Goal: Find specific page/section: Find specific page/section

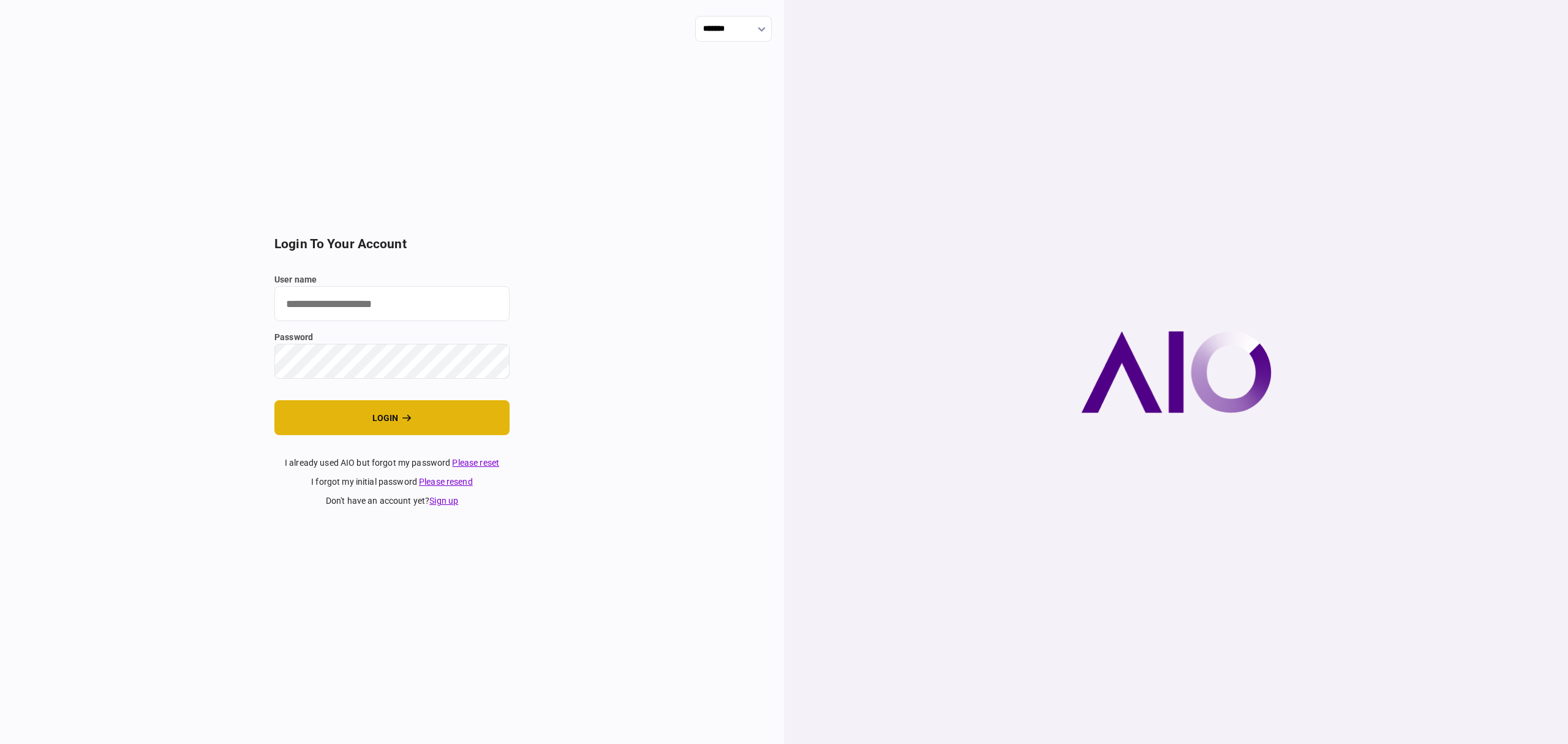
type input "*******"
click at [415, 410] on button "login" at bounding box center [391, 417] width 235 height 35
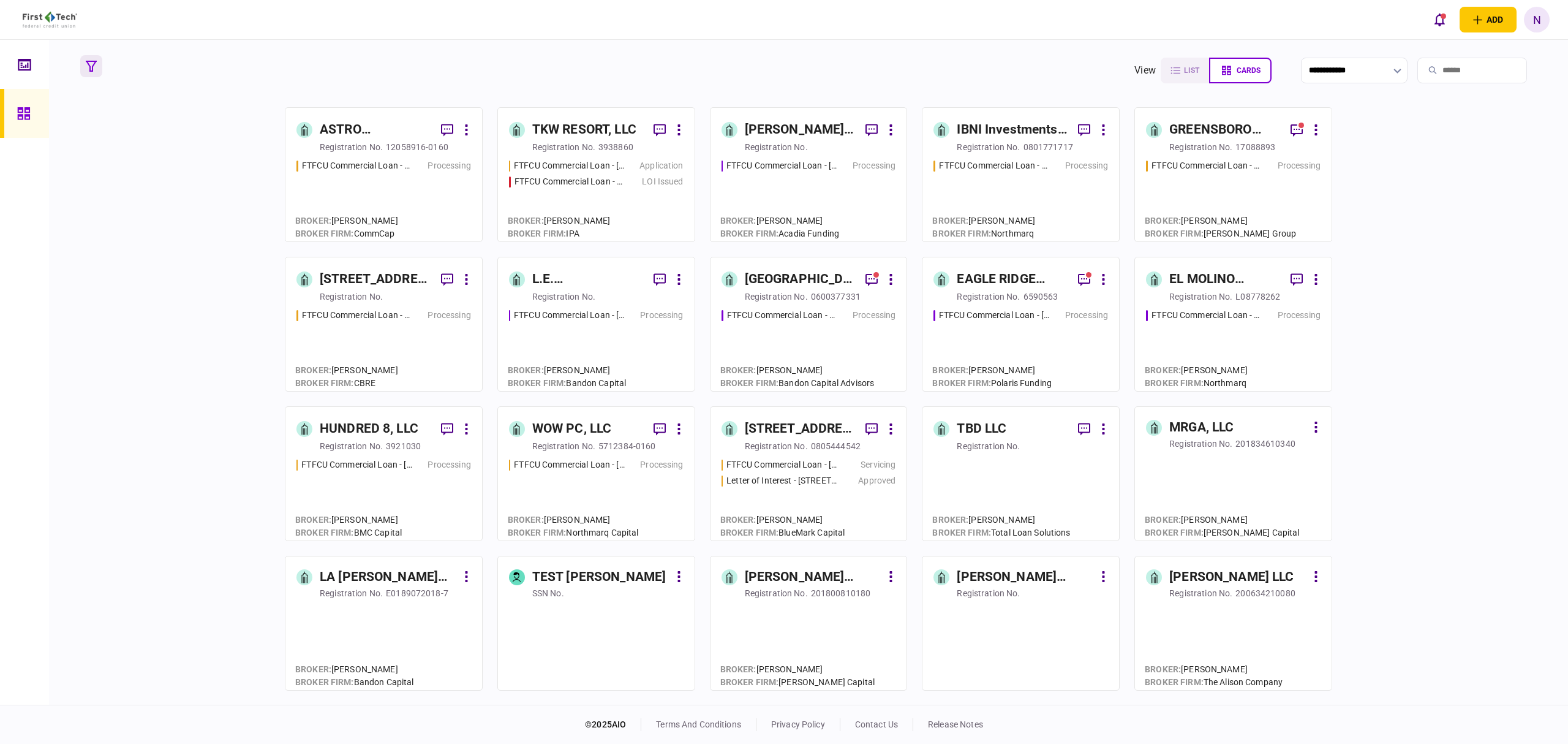
click at [81, 68] on button "button" at bounding box center [91, 66] width 22 height 22
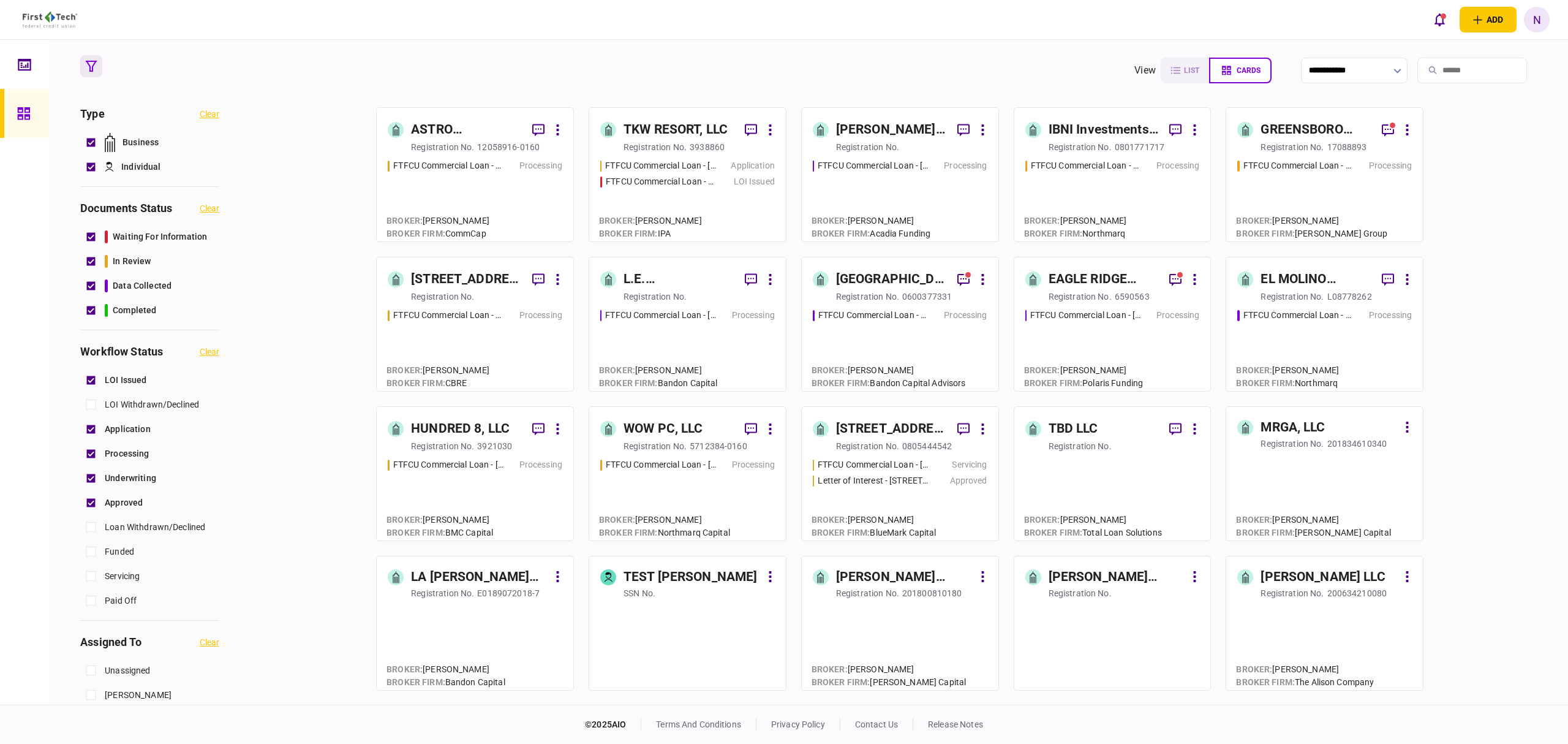
click at [84, 68] on button "button" at bounding box center [91, 66] width 22 height 22
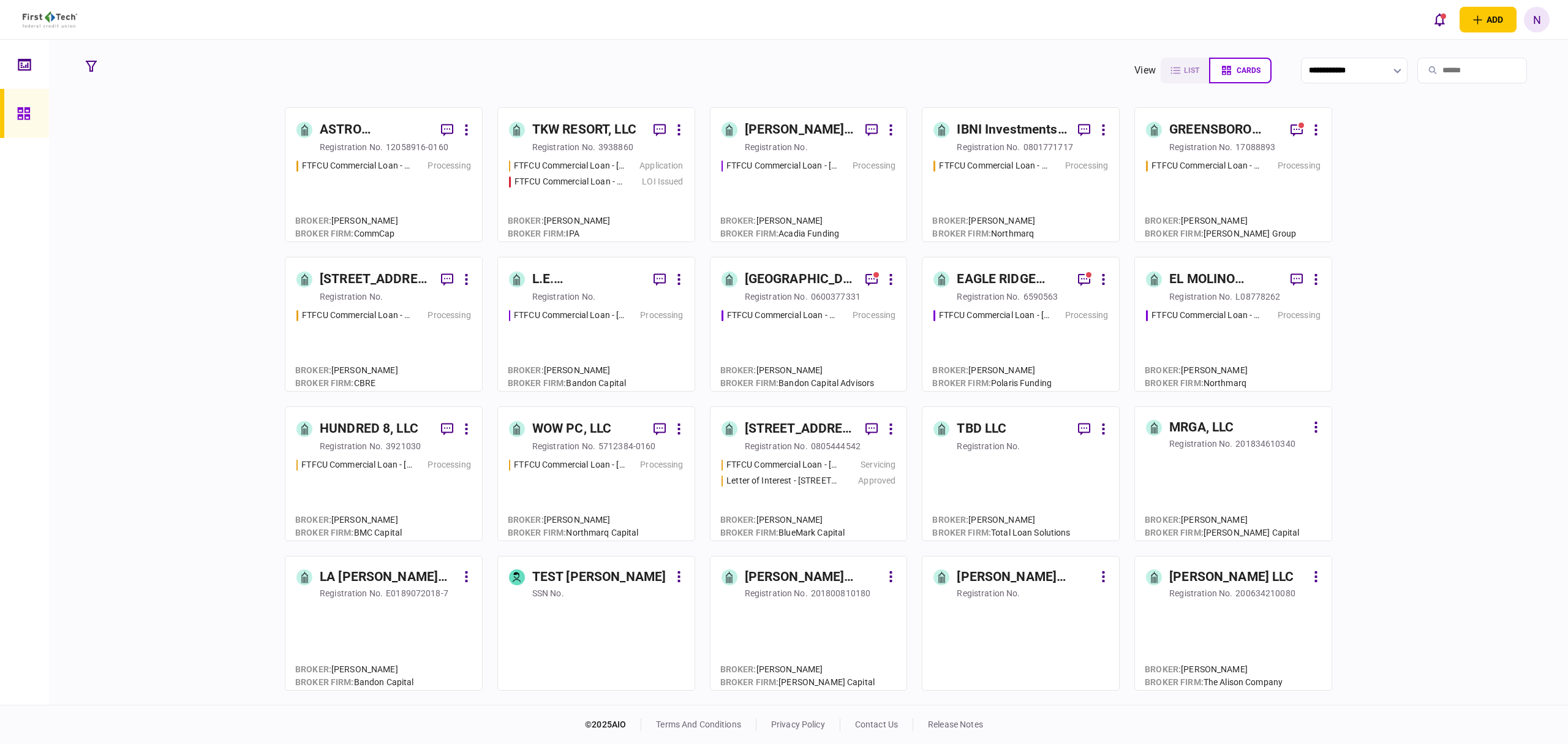
click at [601, 108] on link "TKW RESORT, LLC registration no. 3938860 FTFCU Commercial Loan - [STREET_ADDRES…" at bounding box center [596, 175] width 198 height 135
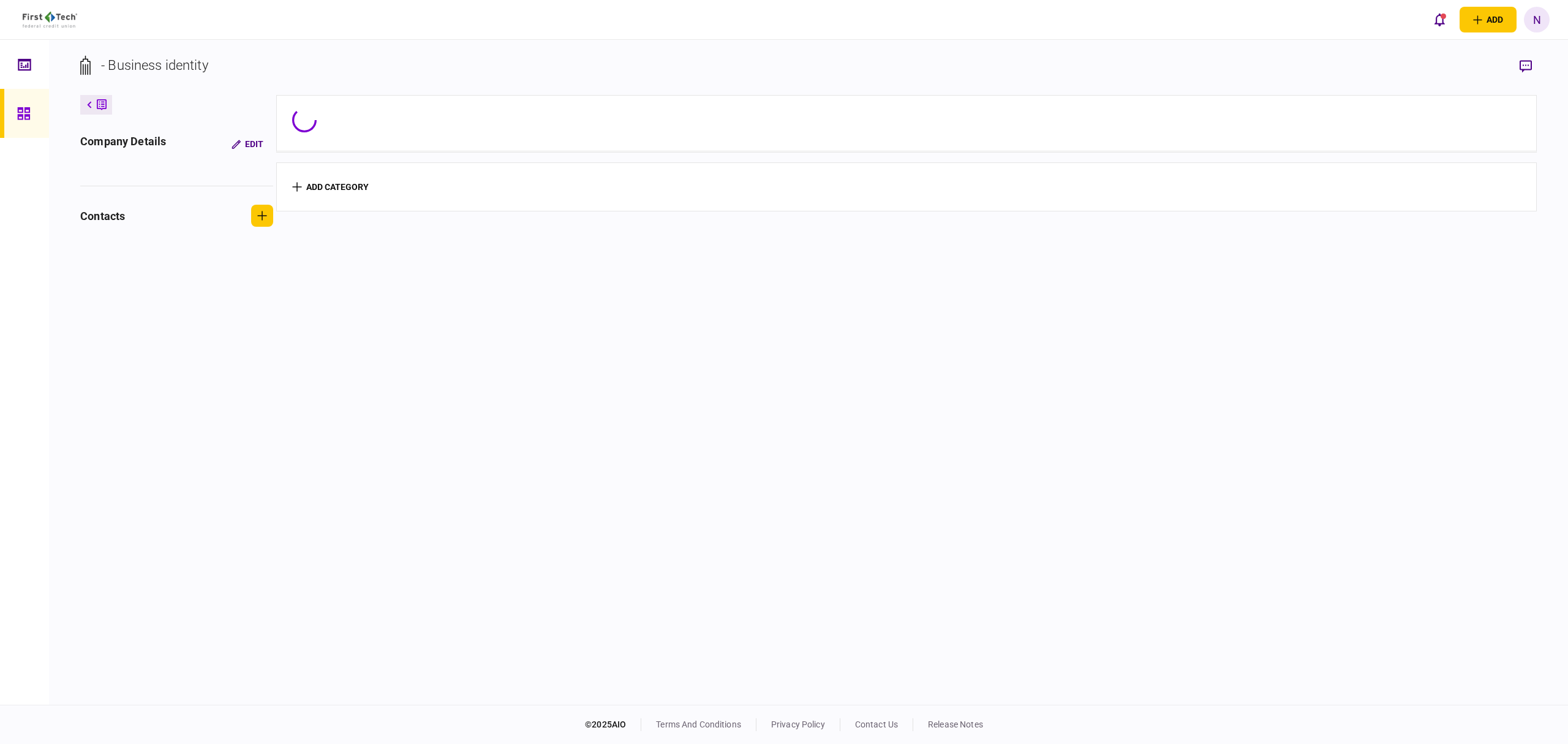
click at [602, 122] on div at bounding box center [906, 120] width 1229 height 25
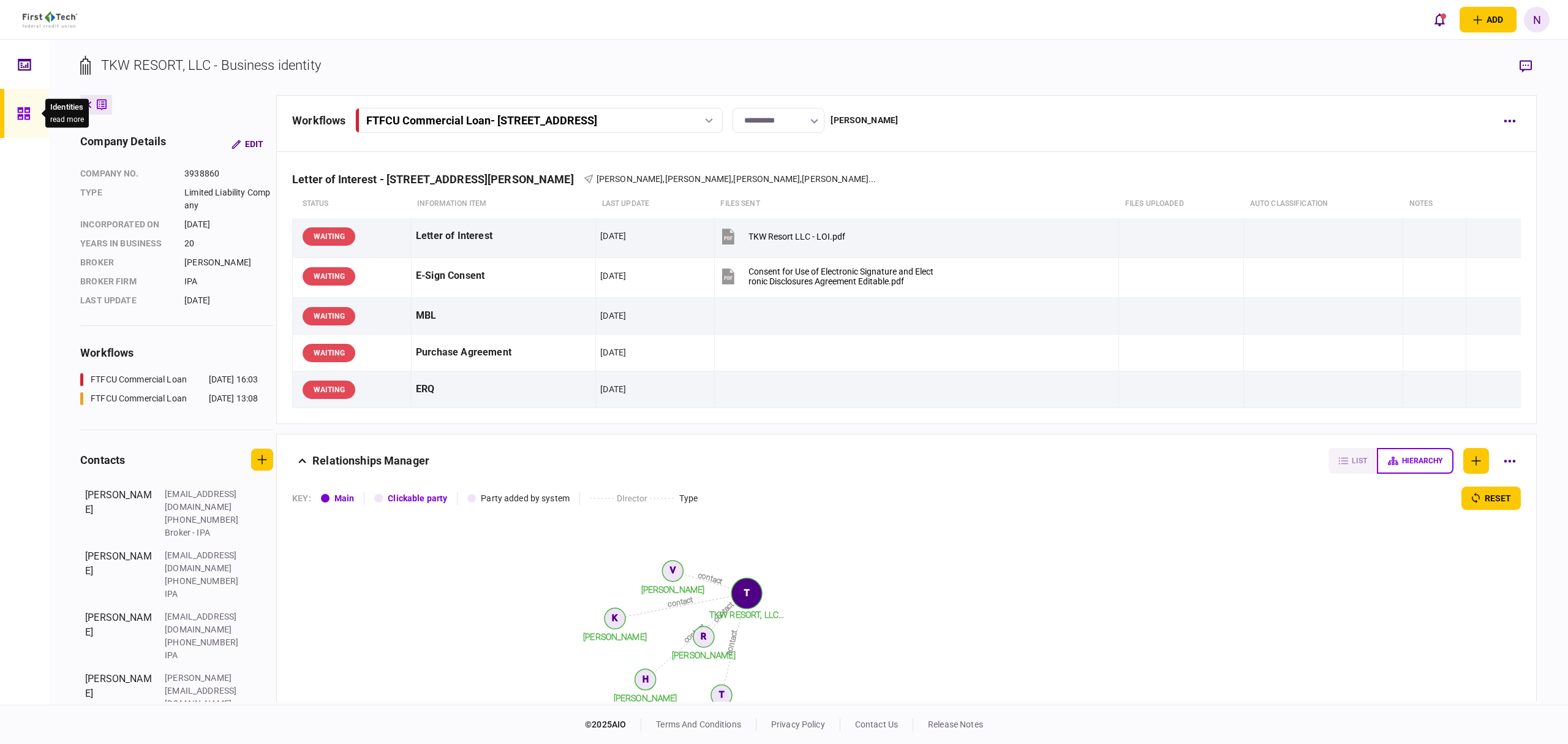
click at [17, 115] on icon at bounding box center [23, 114] width 13 height 14
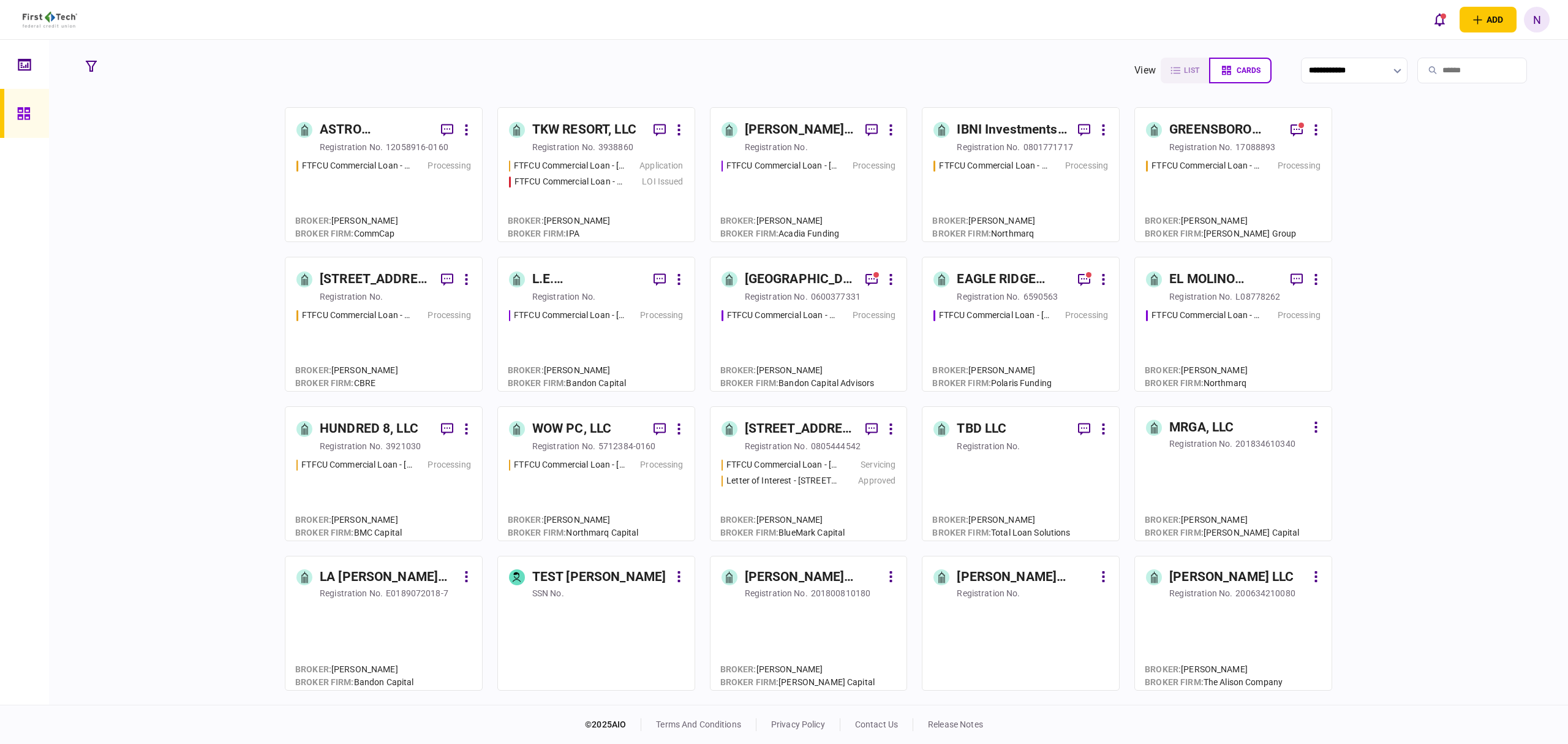
click at [562, 123] on div "TKW RESORT, LLC" at bounding box center [584, 130] width 104 height 20
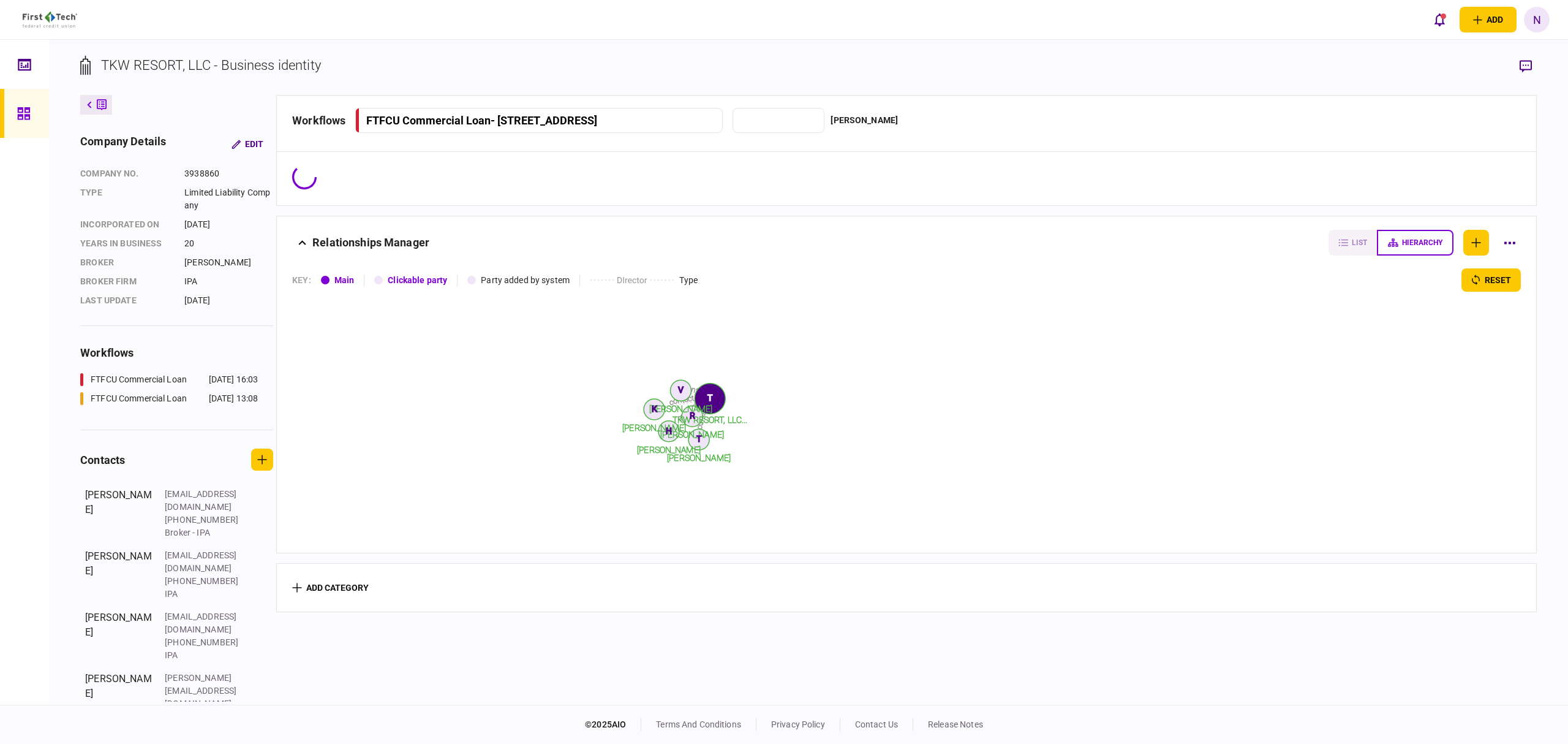
type input "**********"
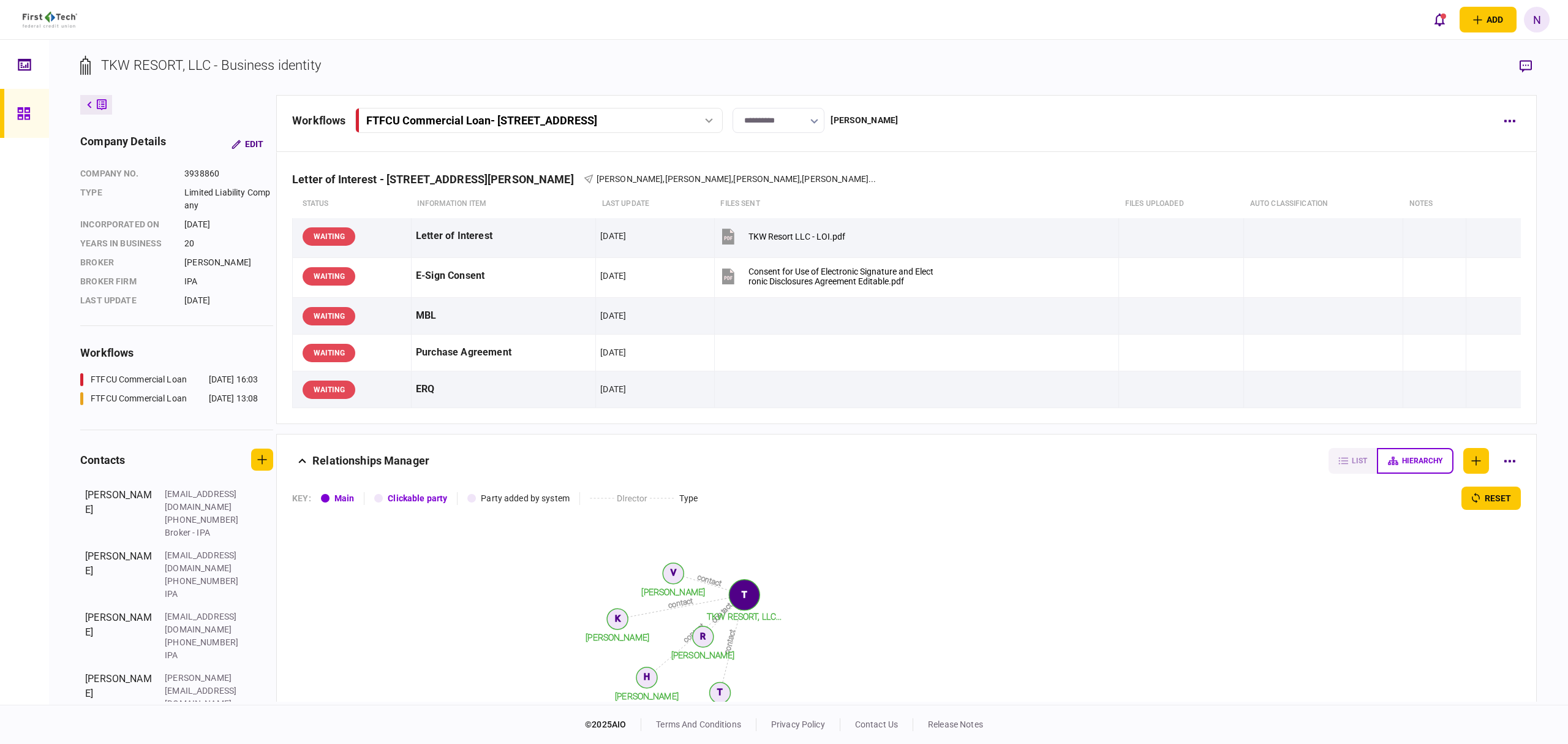
click at [713, 121] on icon at bounding box center [709, 121] width 8 height 5
click at [525, 171] on div "FTFCU Commercial Loan - [STREET_ADDRESS][PERSON_NAME]" at bounding box center [496, 171] width 244 height 12
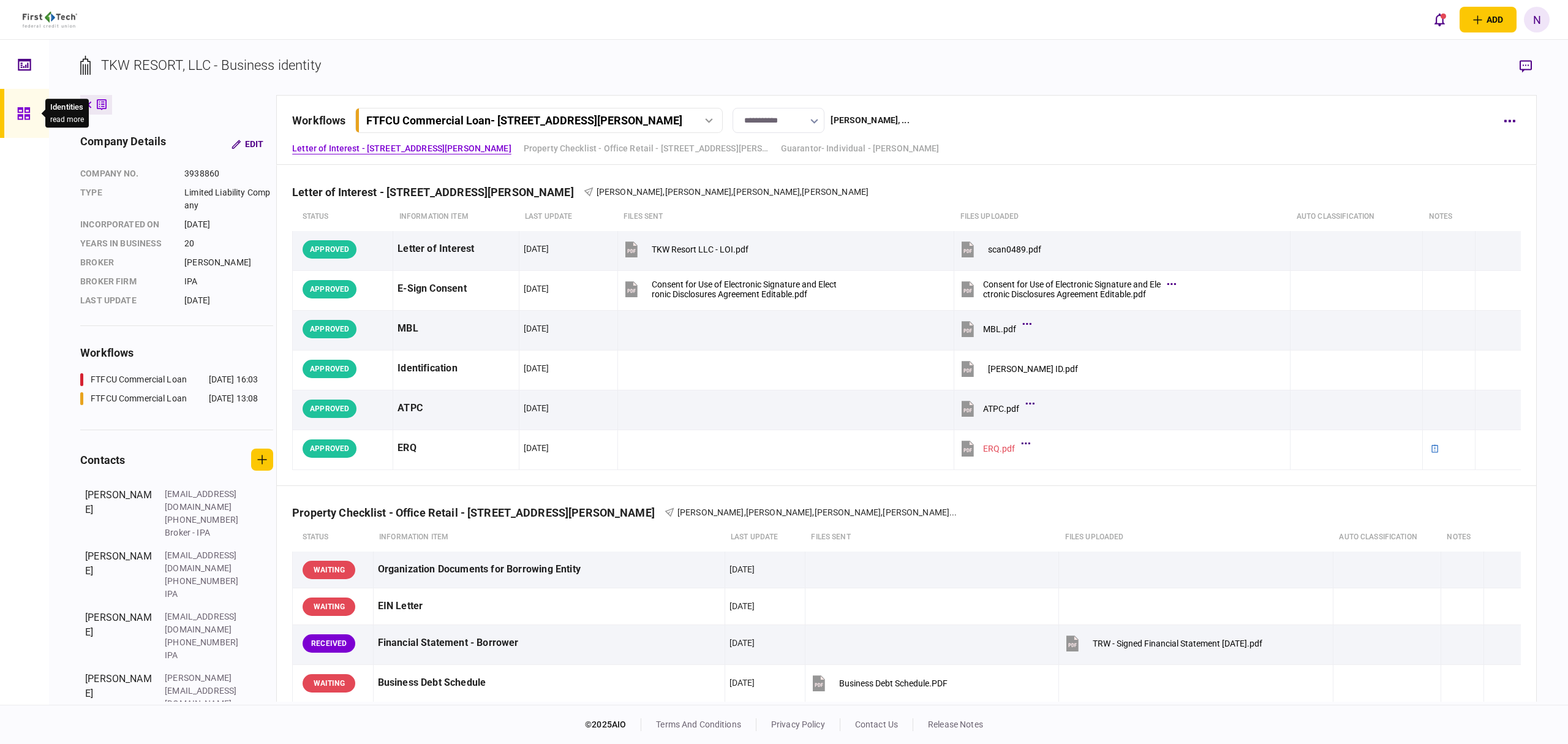
click at [22, 118] on icon at bounding box center [23, 114] width 12 height 12
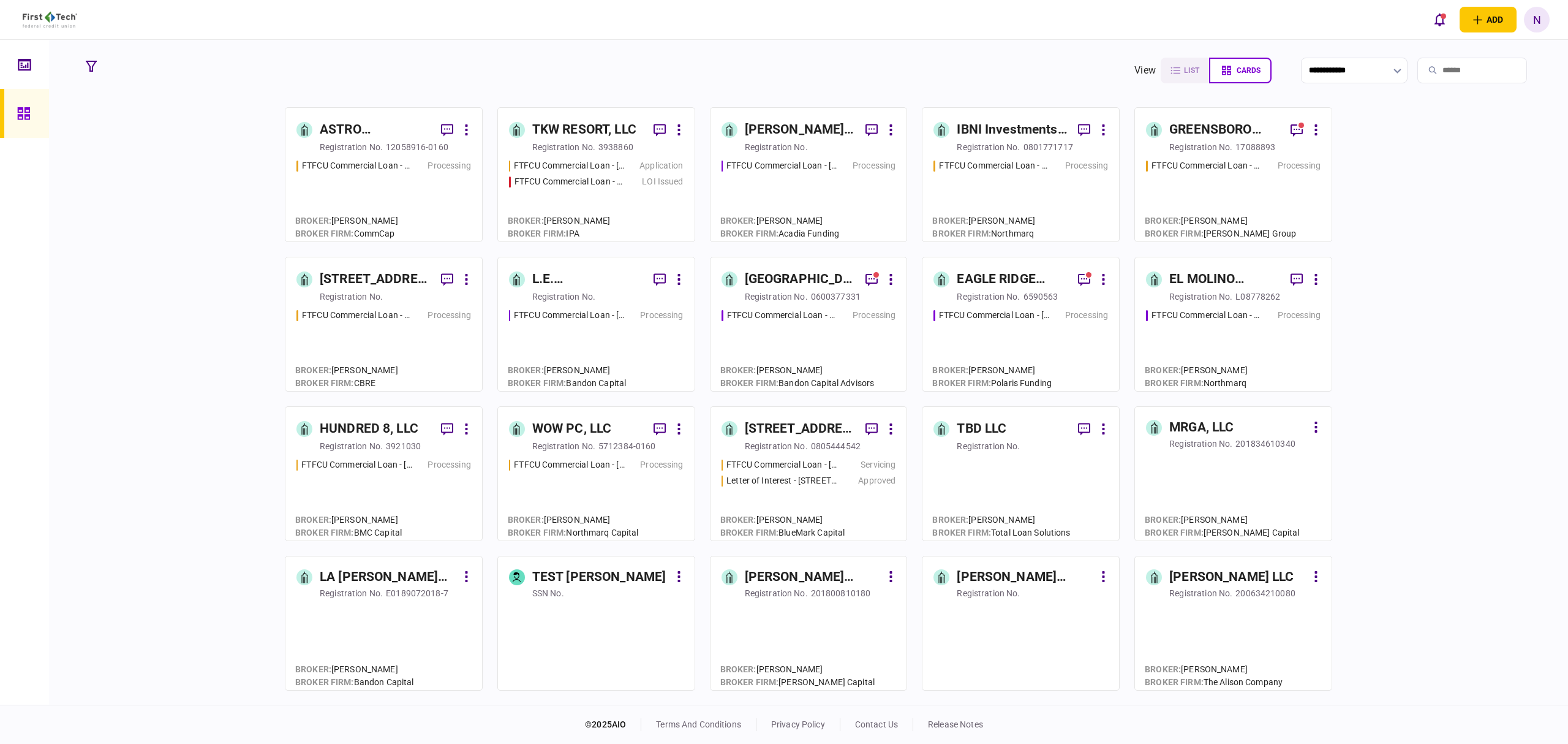
click at [1221, 277] on div "EL MOLINO MOBILE HOME PARK, LLC" at bounding box center [1225, 280] width 112 height 20
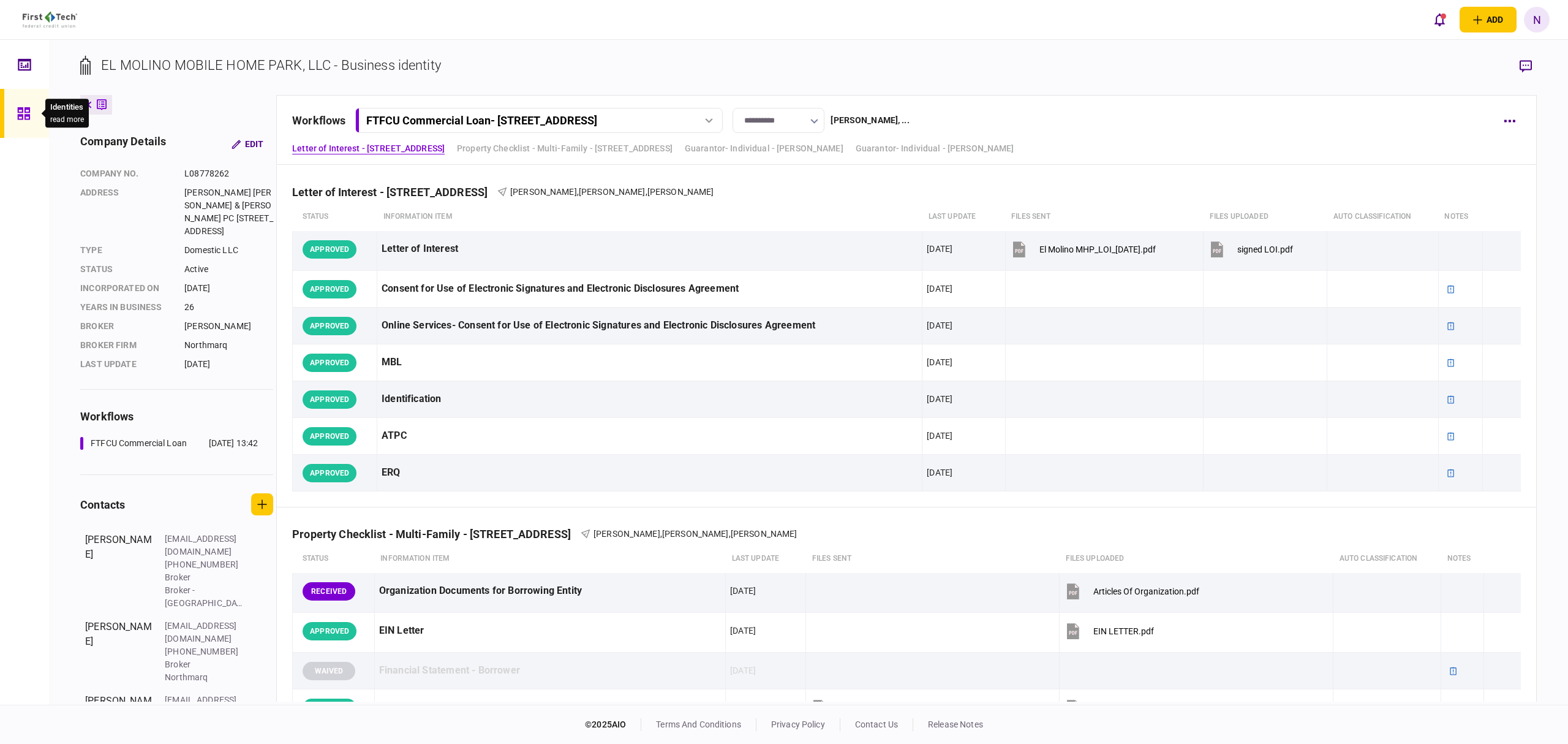
click at [23, 115] on icon at bounding box center [23, 114] width 13 height 14
